Goal: Check status: Check status

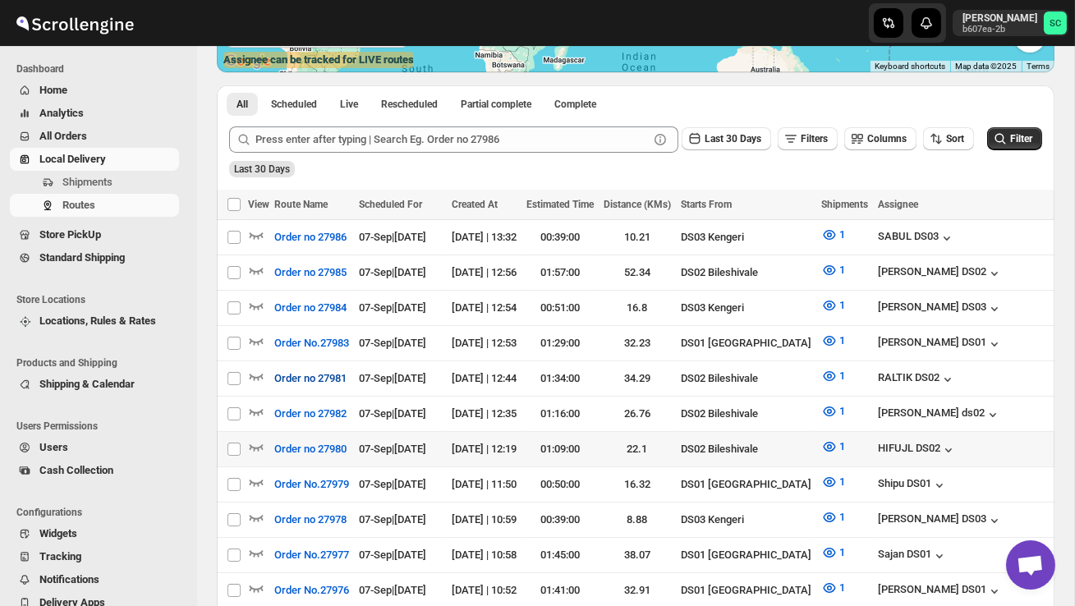
scroll to position [337, 0]
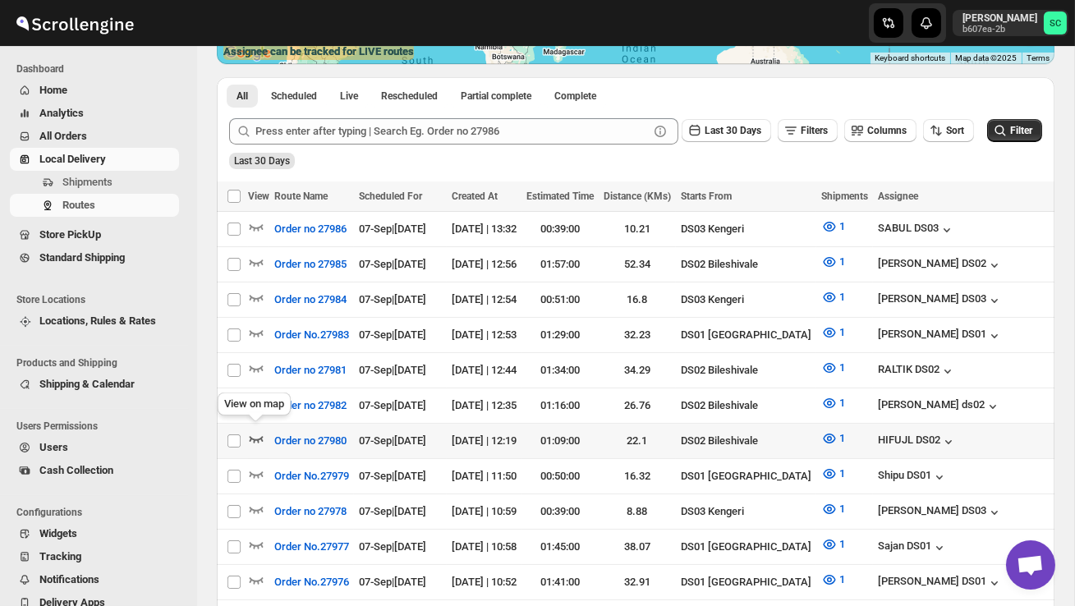
click at [254, 431] on icon "button" at bounding box center [256, 438] width 16 height 16
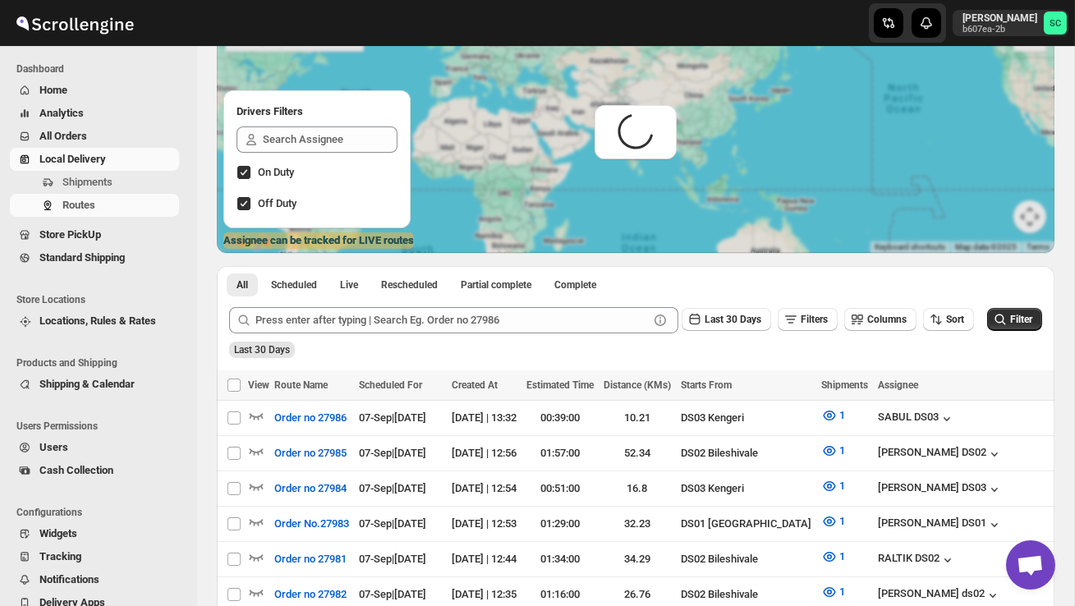
scroll to position [0, 0]
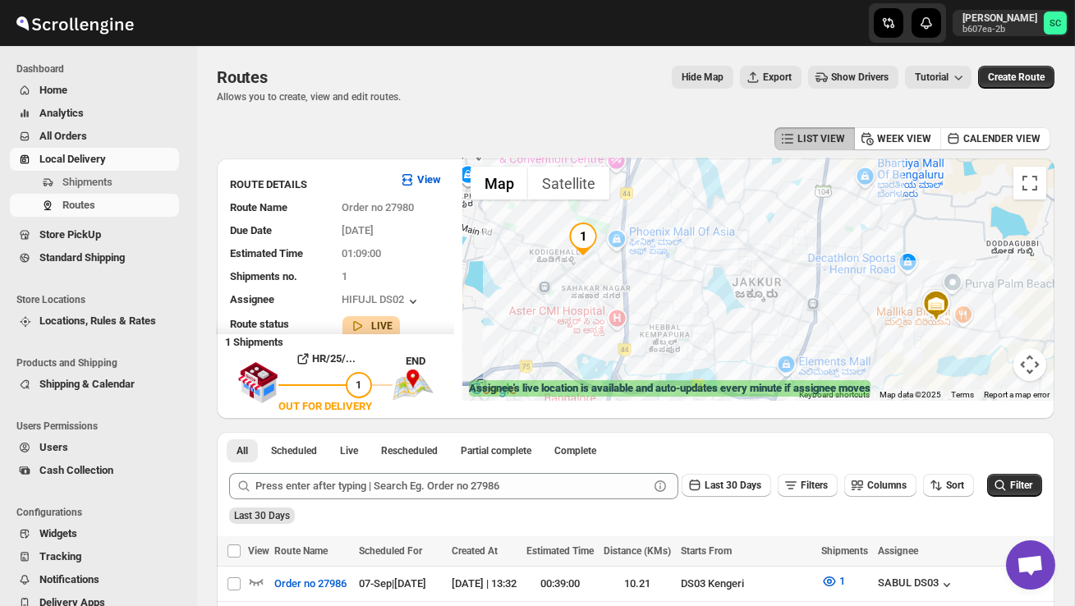
click at [1031, 375] on button "Map camera controls" at bounding box center [1030, 364] width 33 height 33
click at [996, 366] on button "Zoom out" at bounding box center [989, 364] width 33 height 33
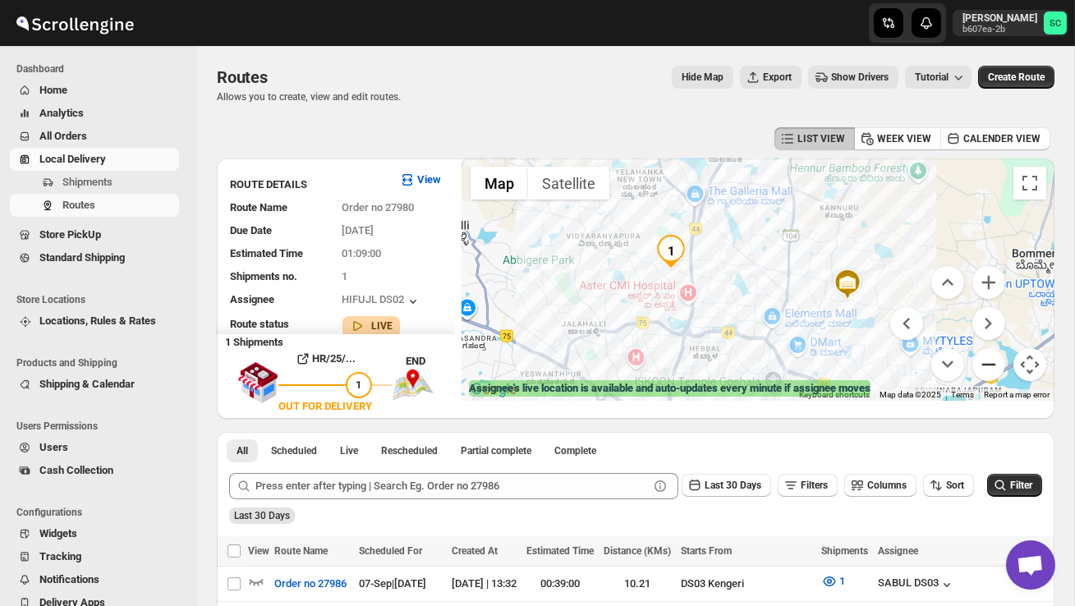
click at [996, 369] on button "Zoom out" at bounding box center [989, 364] width 33 height 33
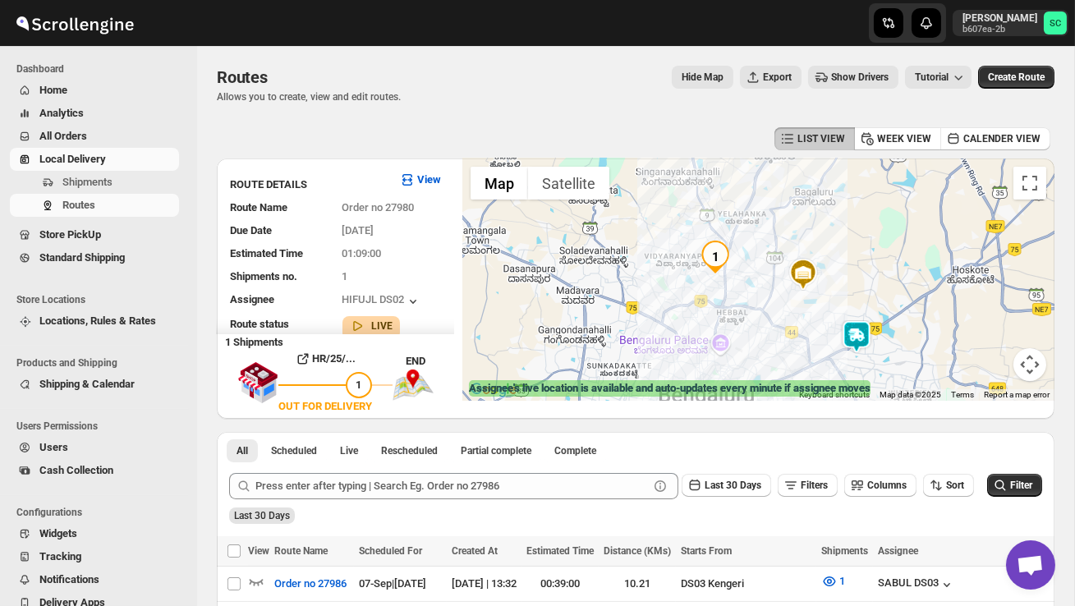
click at [852, 326] on img at bounding box center [856, 336] width 33 height 33
